Goal: Task Accomplishment & Management: Manage account settings

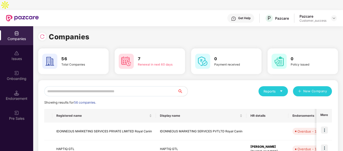
click at [107, 86] on input "text" at bounding box center [110, 91] width 133 height 10
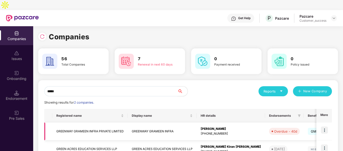
scroll to position [25, 0]
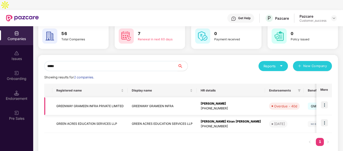
type input "*****"
click at [323, 101] on img at bounding box center [324, 104] width 7 height 7
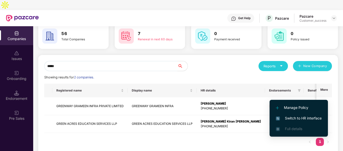
click at [277, 119] on img at bounding box center [278, 118] width 4 height 4
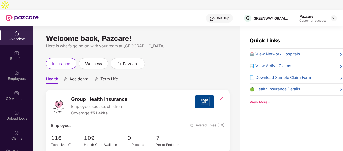
click at [19, 76] on div "Employees" at bounding box center [16, 78] width 33 height 5
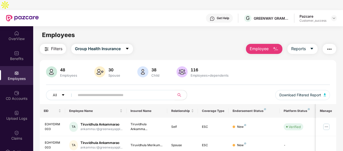
click at [280, 44] on button "Employee" at bounding box center [264, 49] width 36 height 10
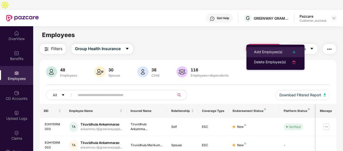
click at [266, 50] on div "Add Employee(s)" at bounding box center [268, 52] width 28 height 6
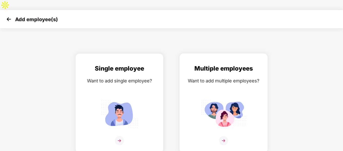
click at [209, 77] on div "Want to add multiple employees?" at bounding box center [223, 80] width 77 height 7
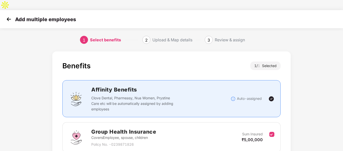
scroll to position [35, 0]
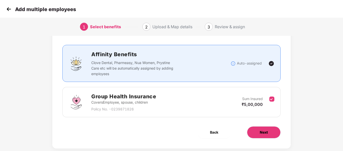
click at [256, 126] on button "Next" at bounding box center [264, 132] width 34 height 12
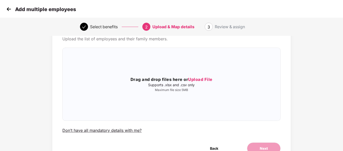
scroll to position [0, 0]
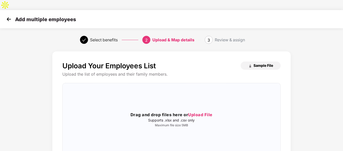
click at [250, 64] on img "button" at bounding box center [250, 66] width 4 height 4
click at [146, 123] on p "Maximum file size 5MB" at bounding box center [171, 125] width 217 height 4
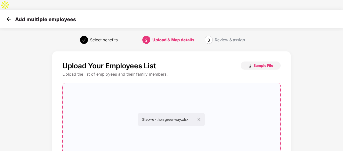
scroll to position [51, 0]
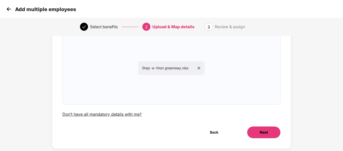
click at [263, 129] on span "Next" at bounding box center [264, 132] width 8 height 6
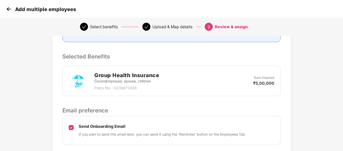
scroll to position [135, 0]
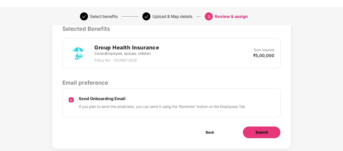
click at [263, 129] on span "Submit" at bounding box center [261, 132] width 12 height 6
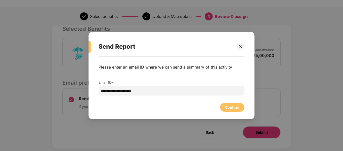
scroll to position [0, 0]
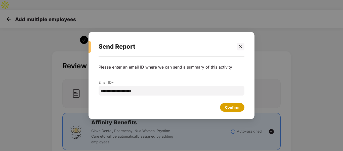
click at [241, 108] on div "Confirm" at bounding box center [232, 107] width 24 height 9
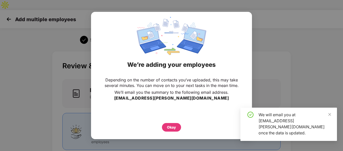
click at [174, 131] on div "Depending on the number of contacts you’ve uploaded, this may take several minu…" at bounding box center [171, 103] width 161 height 59
click at [171, 128] on div "Okay" at bounding box center [171, 127] width 9 height 6
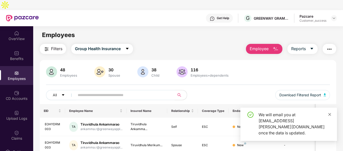
click at [329, 115] on icon "close" at bounding box center [329, 114] width 3 height 3
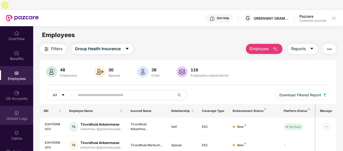
click at [12, 106] on div "Upload Logs" at bounding box center [16, 115] width 33 height 19
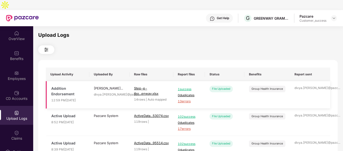
click at [187, 99] on span "13 errors" at bounding box center [189, 101] width 23 height 5
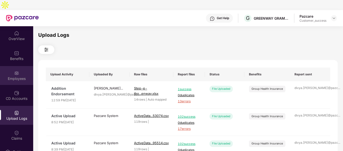
click at [26, 76] on div "Employees" at bounding box center [16, 78] width 33 height 5
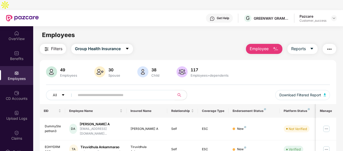
click at [271, 44] on button "Employee" at bounding box center [264, 49] width 36 height 10
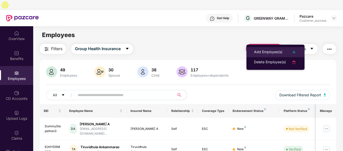
click at [270, 50] on div "Add Employee(s)" at bounding box center [268, 52] width 28 height 6
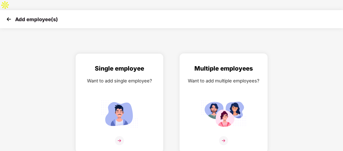
click at [227, 84] on div "Multiple employees Want to add multiple employees?" at bounding box center [223, 107] width 77 height 87
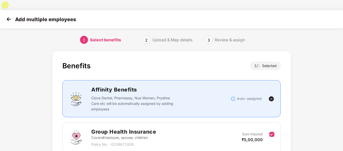
scroll to position [35, 0]
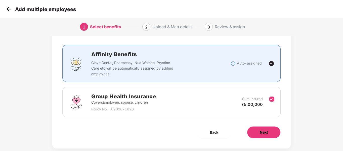
click at [269, 126] on button "Next" at bounding box center [264, 132] width 34 height 12
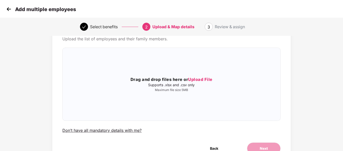
scroll to position [0, 0]
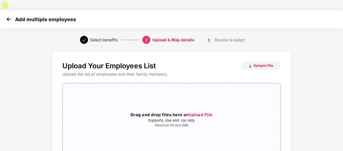
click at [149, 111] on h3 "Drag and drop files here or Upload File" at bounding box center [171, 114] width 217 height 7
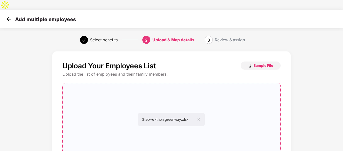
scroll to position [51, 0]
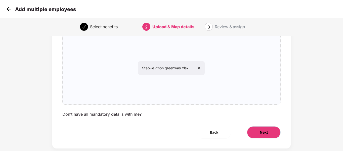
click at [268, 126] on button "Next" at bounding box center [264, 132] width 34 height 12
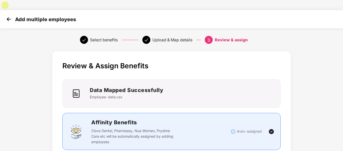
scroll to position [135, 0]
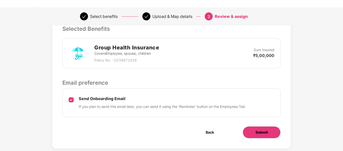
click at [250, 126] on button "Submit" at bounding box center [262, 132] width 38 height 12
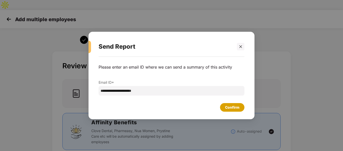
click at [233, 108] on div "Confirm" at bounding box center [232, 107] width 14 height 6
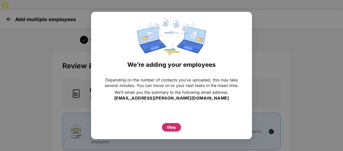
click at [175, 126] on div "Okay" at bounding box center [171, 127] width 9 height 6
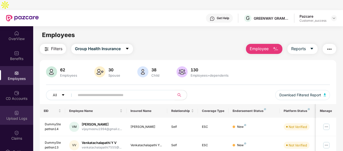
click at [13, 116] on div "Upload Logs" at bounding box center [16, 118] width 33 height 5
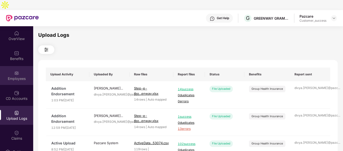
click at [14, 76] on div "Employees" at bounding box center [16, 78] width 33 height 5
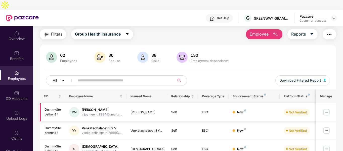
scroll to position [15, 0]
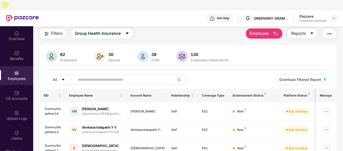
click at [335, 16] on img at bounding box center [334, 18] width 4 height 4
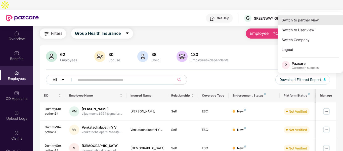
click at [308, 20] on div "Switch to partner view" at bounding box center [310, 20] width 65 height 10
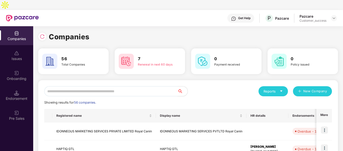
click at [78, 86] on input "text" at bounding box center [110, 91] width 133 height 10
type input "*"
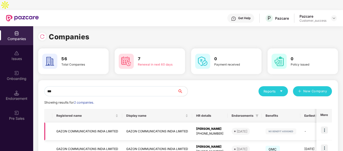
scroll to position [25, 0]
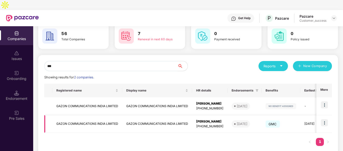
type input "***"
click at [71, 115] on td "GAZON COMMUNICATIONS INDIA LIMITED" at bounding box center [87, 124] width 70 height 18
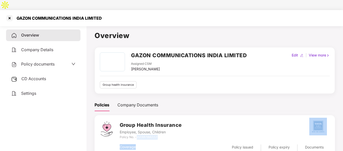
drag, startPoint x: 138, startPoint y: 127, endPoint x: 170, endPoint y: 131, distance: 32.9
click at [170, 131] on div "Group Health Insurance Employee, Spouse, Children Policy No. - 0239788212 Cover…" at bounding box center [224, 139] width 209 height 37
click at [170, 139] on div "Coverage ₹2 Lakhs ₹5 Lakhs Policy issued [DATE] Policy expiry [DATE] Documents …" at bounding box center [224, 148] width 209 height 19
drag, startPoint x: 138, startPoint y: 127, endPoint x: 162, endPoint y: 128, distance: 24.4
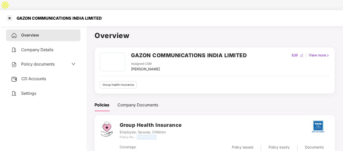
click at [162, 135] on div "Policy No. - 0239788212" at bounding box center [151, 137] width 62 height 5
copy icon "0239788212"
click at [8, 14] on div at bounding box center [10, 18] width 8 height 8
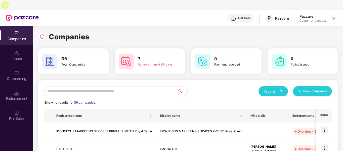
click at [81, 86] on input "text" at bounding box center [110, 91] width 133 height 10
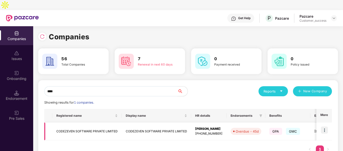
type input "****"
click at [324, 126] on img at bounding box center [324, 129] width 7 height 7
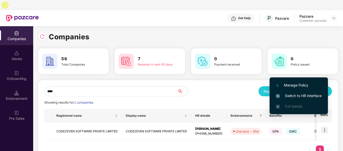
click at [286, 95] on span "Switch to HR interface" at bounding box center [299, 96] width 46 height 6
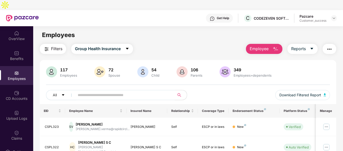
click at [89, 91] on input "text" at bounding box center [123, 95] width 90 height 8
paste input "**********"
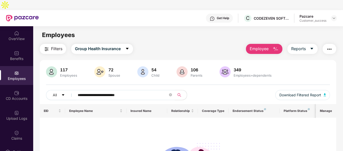
type input "**********"
click at [335, 16] on img at bounding box center [334, 18] width 4 height 4
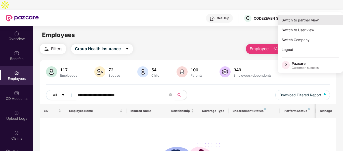
click at [297, 19] on div "Switch to partner view" at bounding box center [310, 20] width 65 height 10
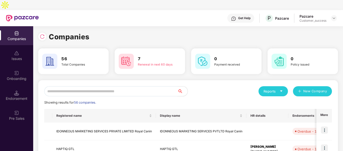
click at [128, 86] on input "text" at bounding box center [110, 91] width 133 height 10
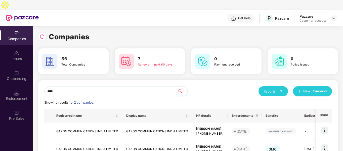
scroll to position [25, 0]
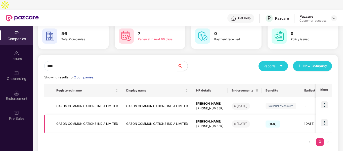
type input "****"
click at [327, 119] on img at bounding box center [324, 122] width 7 height 7
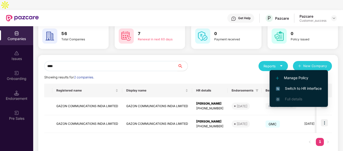
click at [299, 89] on span "Switch to HR interface" at bounding box center [299, 88] width 46 height 6
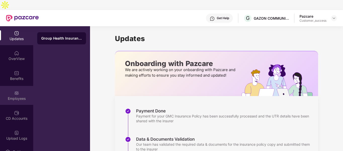
click at [12, 86] on div "Employees" at bounding box center [16, 95] width 33 height 19
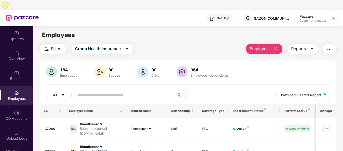
click at [124, 91] on input "text" at bounding box center [123, 95] width 90 height 8
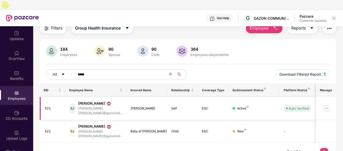
type input "*****"
click at [50, 106] on div "521" at bounding box center [53, 108] width 17 height 5
